Goal: Task Accomplishment & Management: Use online tool/utility

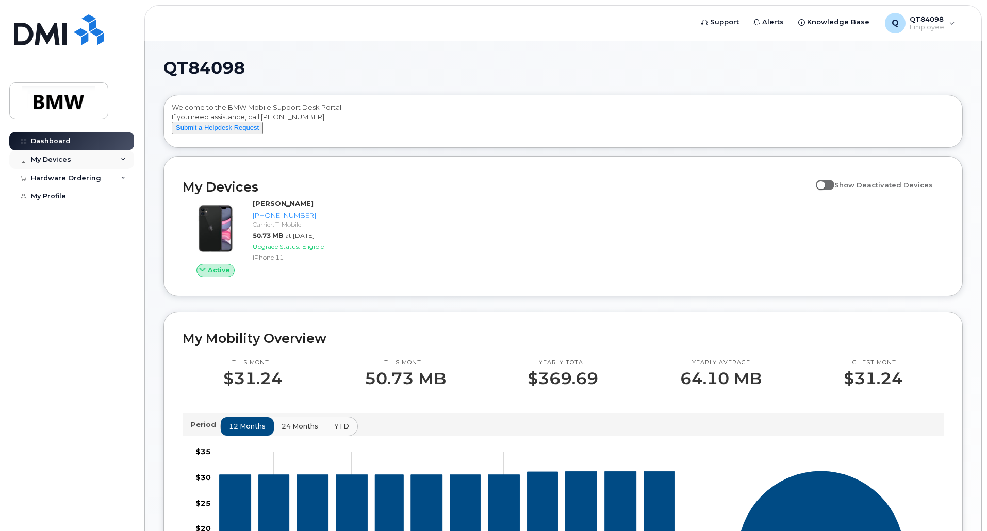
click at [119, 159] on div "My Devices" at bounding box center [71, 160] width 125 height 19
click at [60, 177] on div "Add Device" at bounding box center [56, 178] width 41 height 9
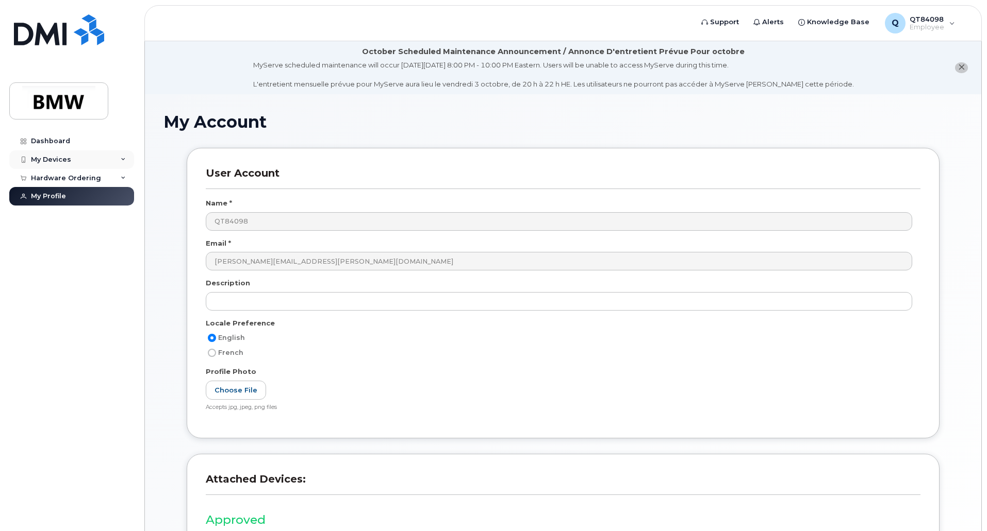
click at [122, 159] on icon at bounding box center [123, 159] width 5 height 5
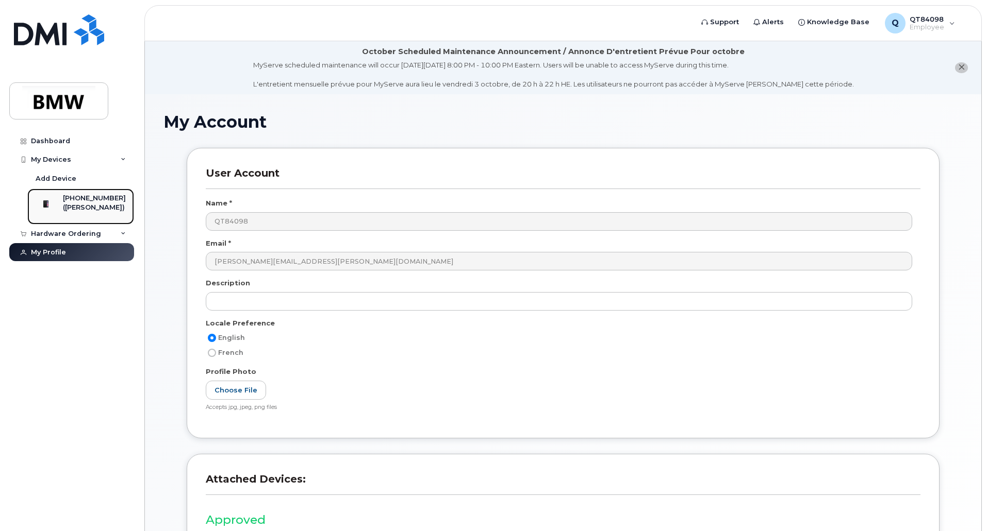
click at [80, 205] on div "([PERSON_NAME])" at bounding box center [94, 207] width 63 height 9
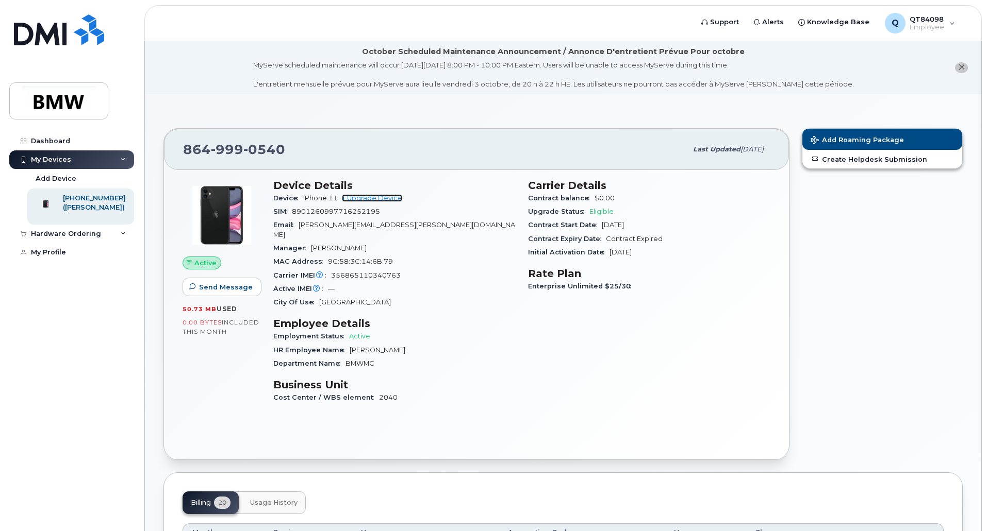
click at [390, 198] on link "+ Upgrade Device" at bounding box center [372, 198] width 60 height 8
click at [56, 175] on div "Add Device" at bounding box center [56, 178] width 41 height 9
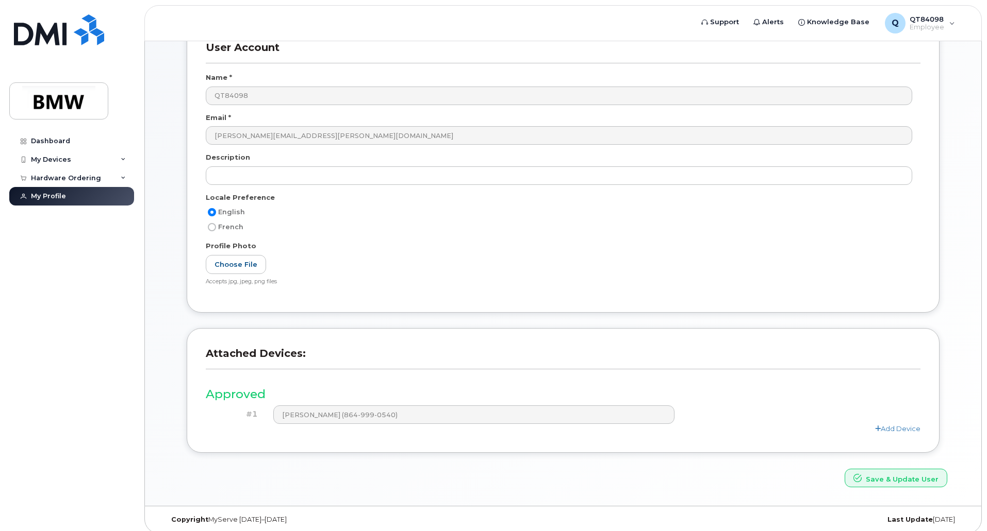
scroll to position [133, 0]
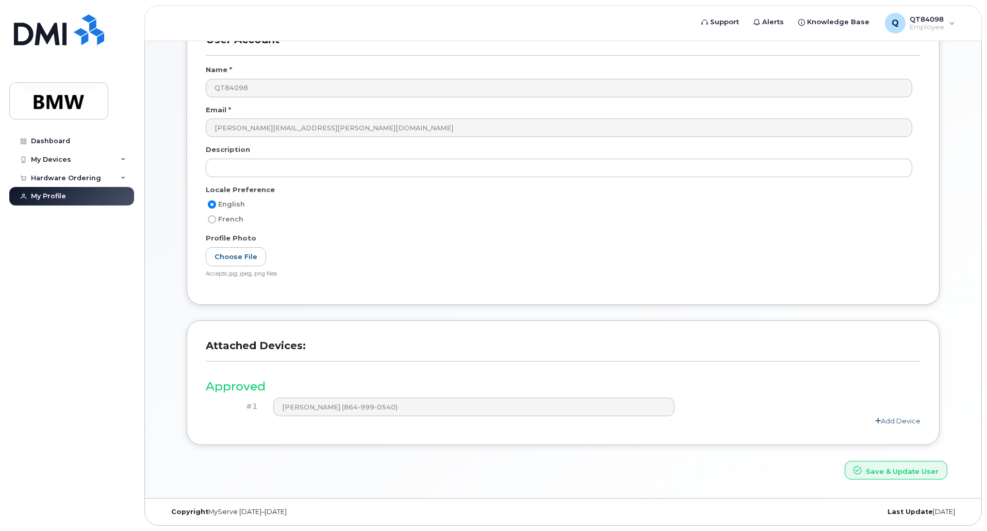
click at [882, 422] on link "Add Device" at bounding box center [897, 421] width 45 height 8
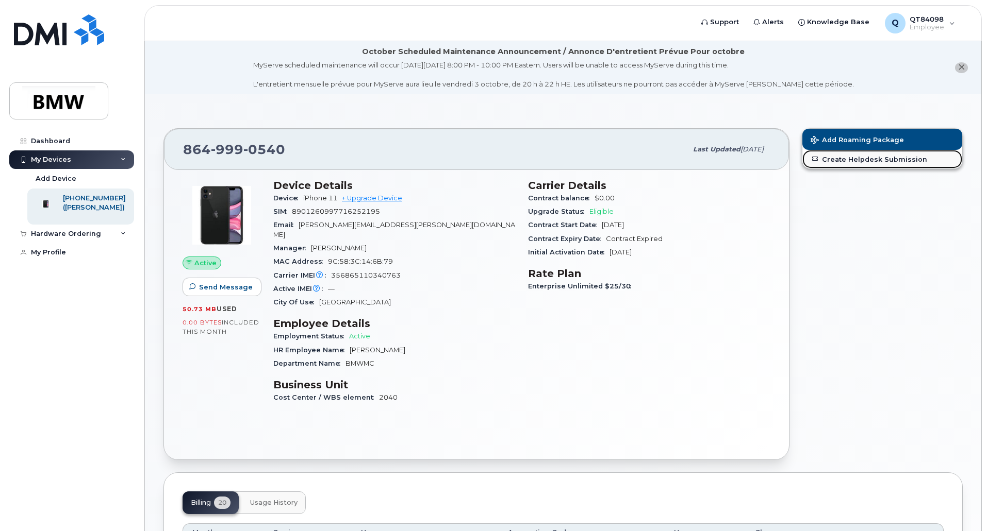
click at [858, 162] on link "Create Helpdesk Submission" at bounding box center [882, 159] width 160 height 19
